Goal: Information Seeking & Learning: Learn about a topic

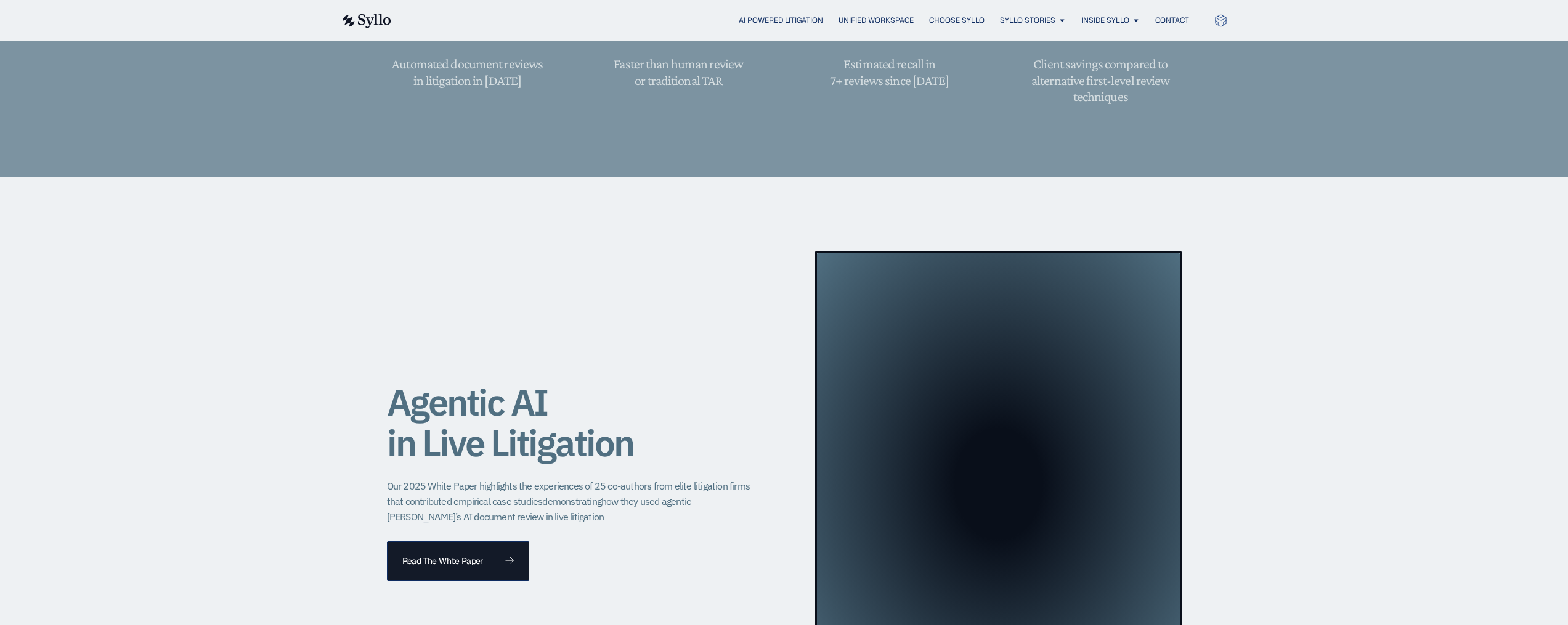
scroll to position [1067, 0]
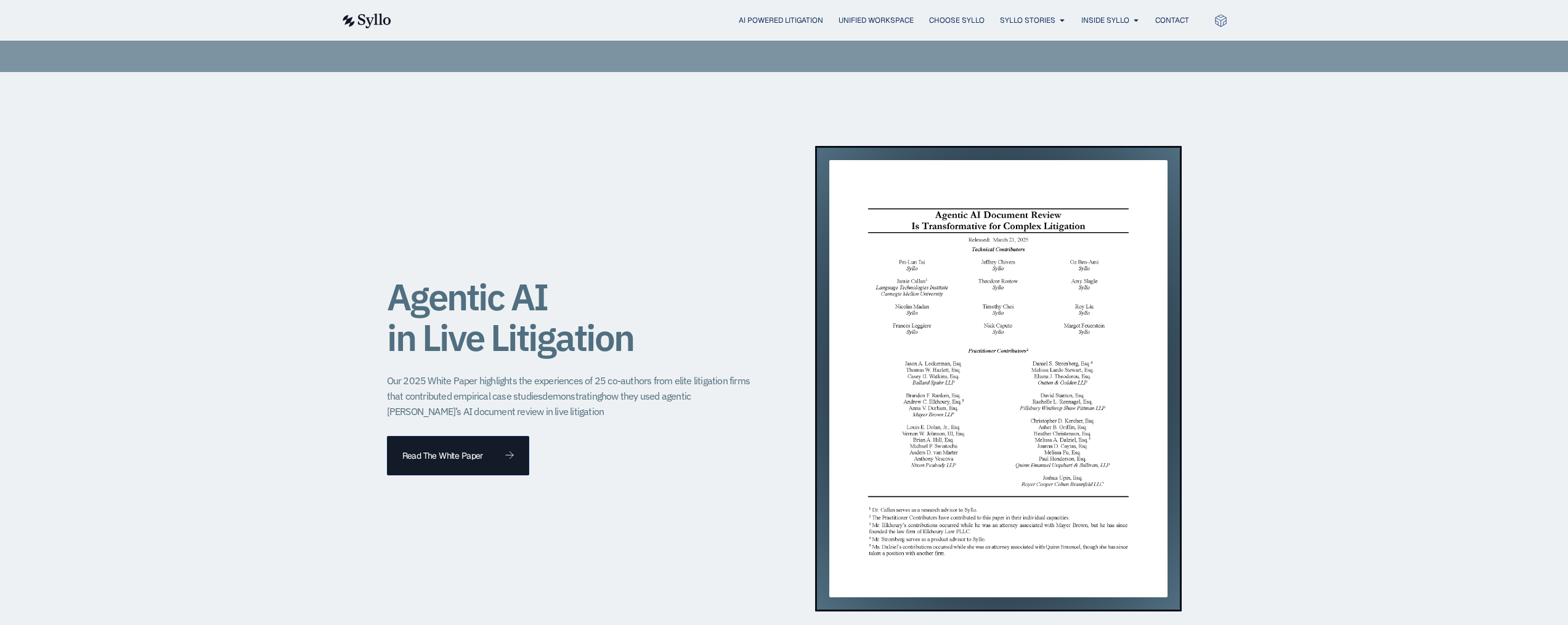
click at [909, 295] on img at bounding box center [998, 379] width 338 height 438
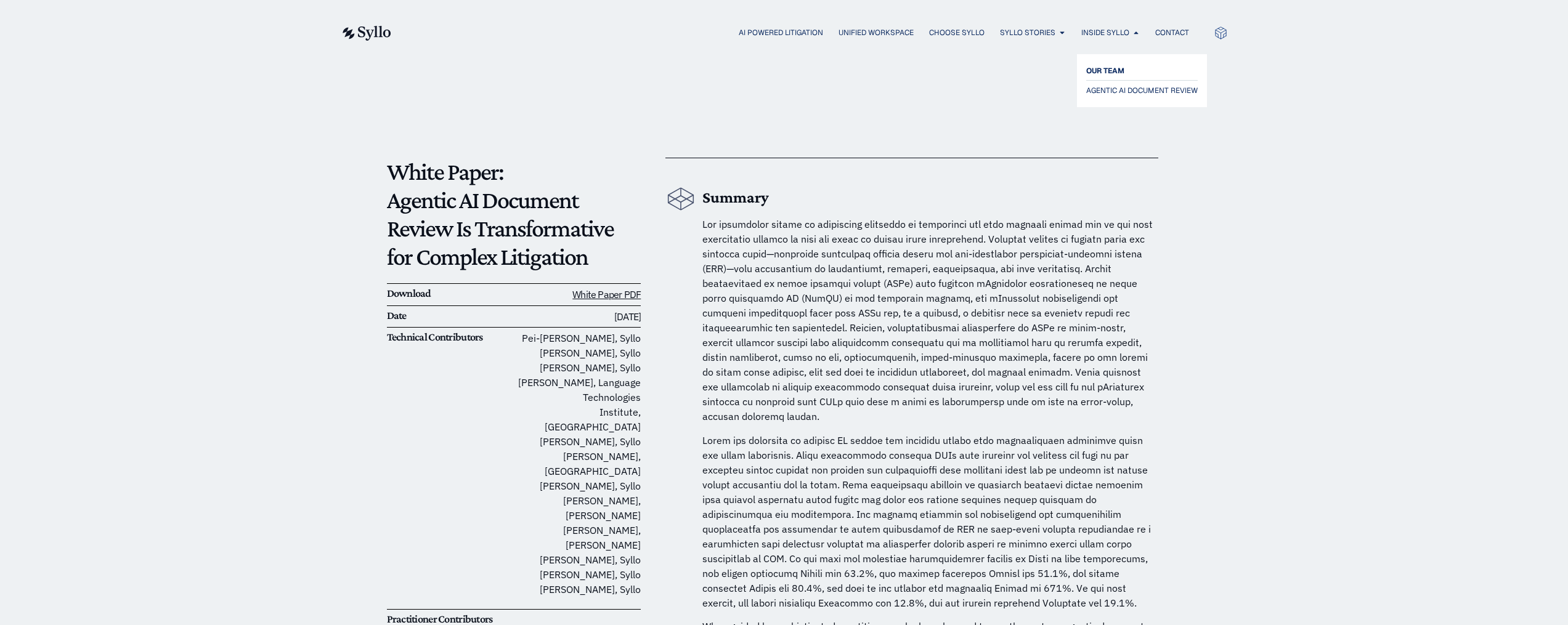
click at [1107, 68] on span "OUR TEAM" at bounding box center [1105, 70] width 38 height 15
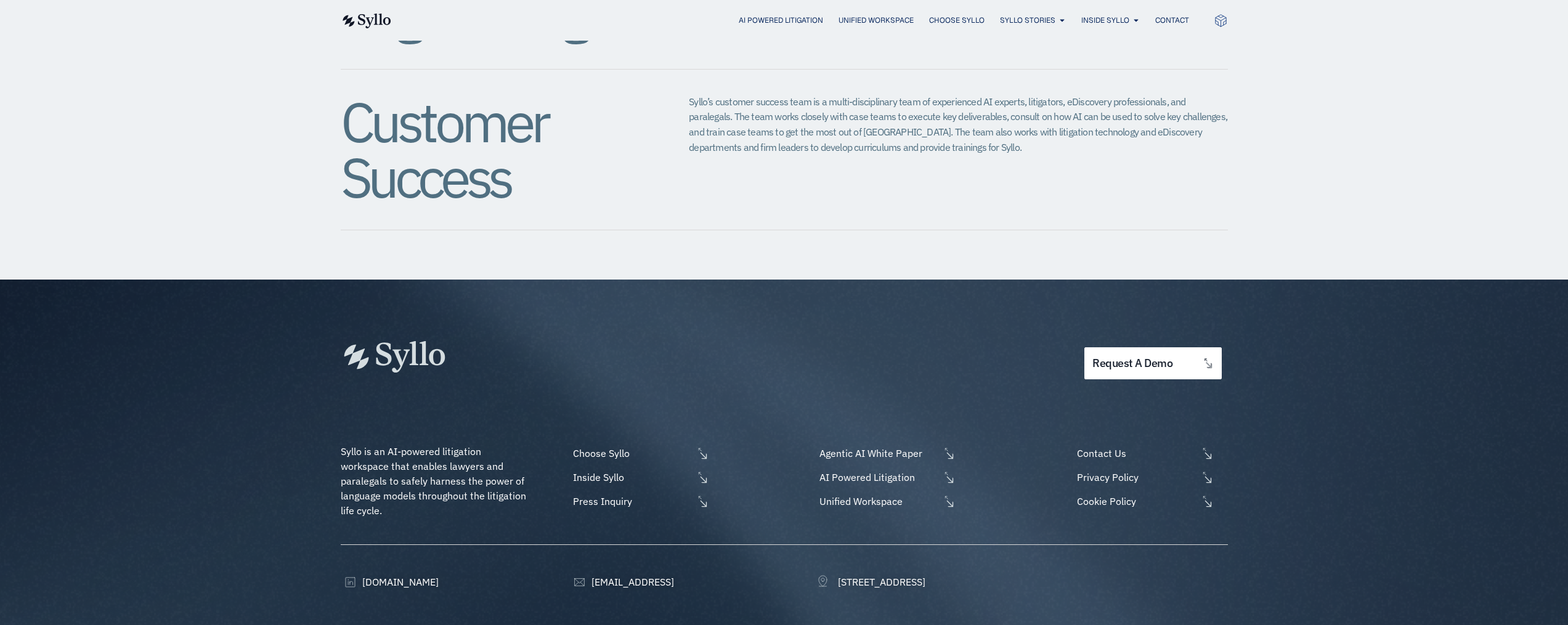
scroll to position [1468, 0]
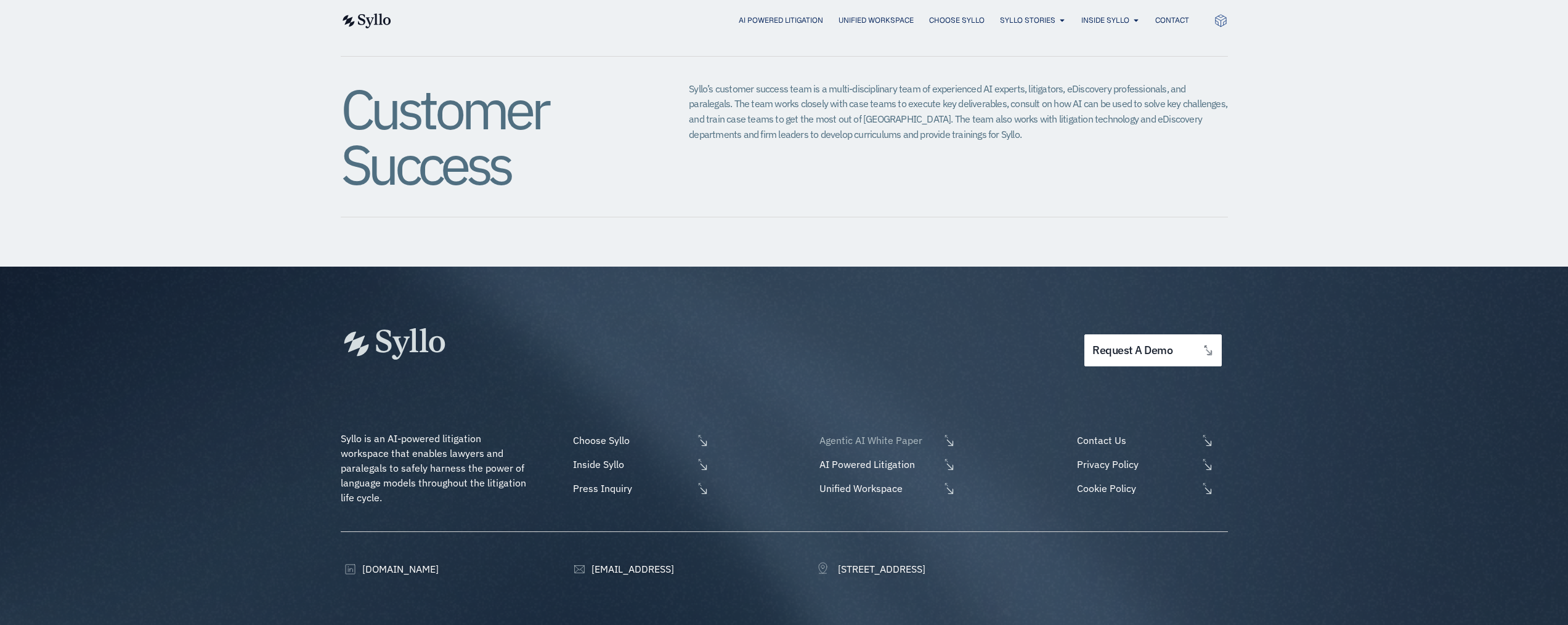
click at [868, 433] on span "Agentic AI White Paper" at bounding box center [878, 440] width 123 height 15
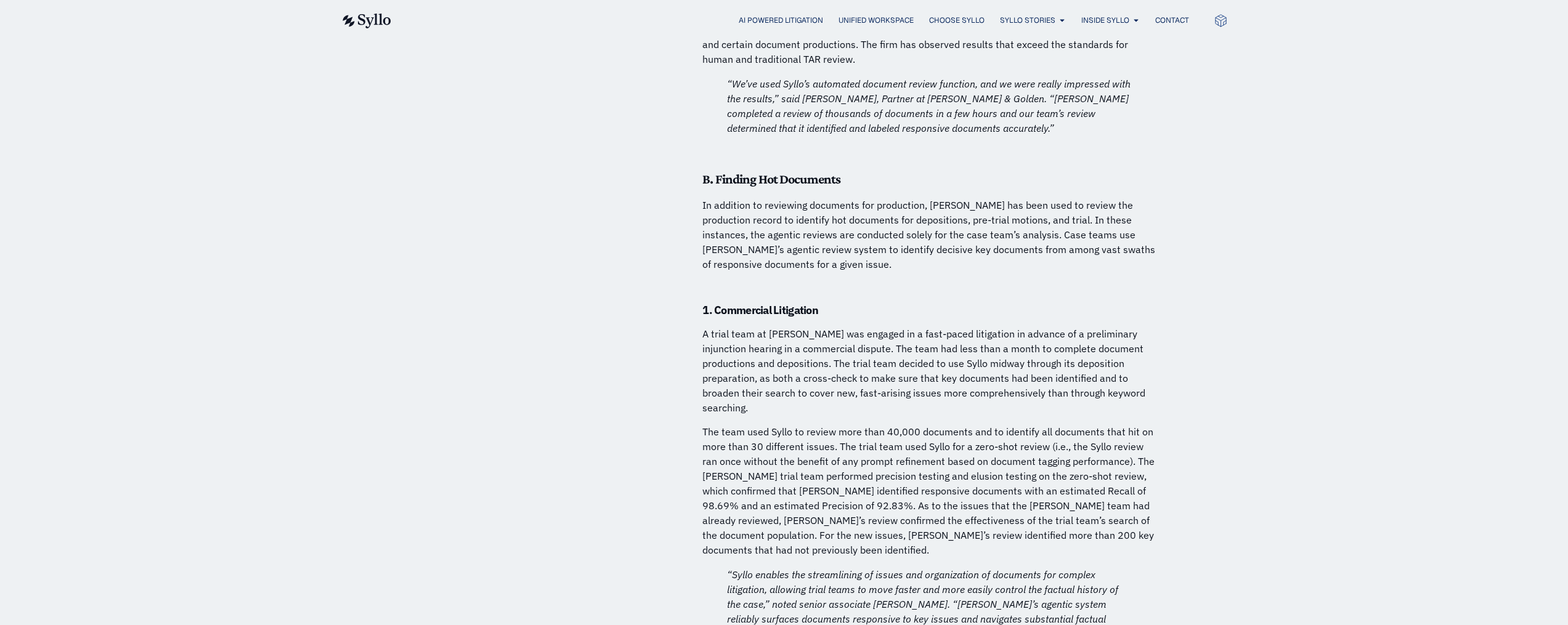
scroll to position [6407, 0]
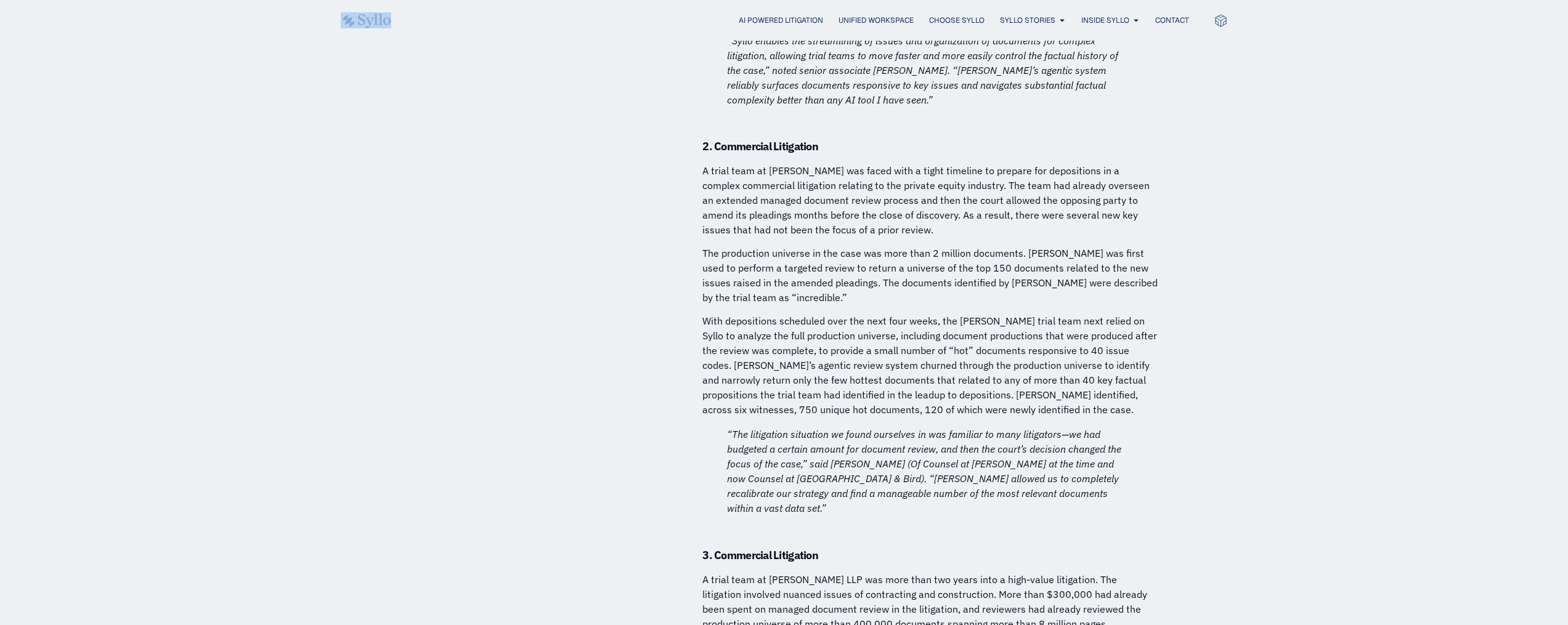
drag, startPoint x: 393, startPoint y: 23, endPoint x: 360, endPoint y: 21, distance: 33.1
click at [360, 21] on div "AI Powered Litigation Unified Workspace Choose Syllo Syllo Stories Close Syllo …" at bounding box center [784, 20] width 887 height 16
